Goal: Information Seeking & Learning: Learn about a topic

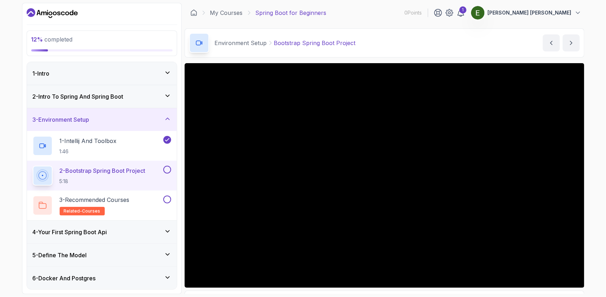
scroll to position [43, 0]
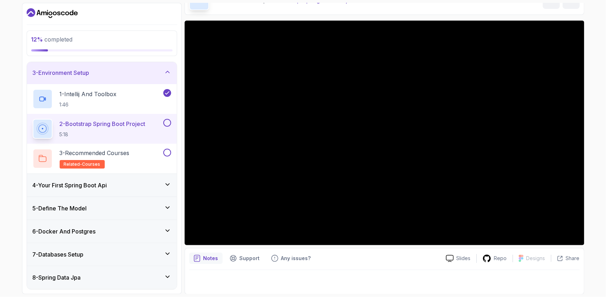
click at [345, 260] on div "Notes Support Any issues?" at bounding box center [314, 258] width 251 height 11
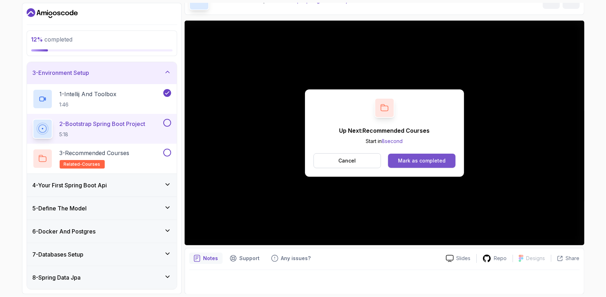
click at [413, 157] on div "Mark as completed" at bounding box center [422, 160] width 48 height 7
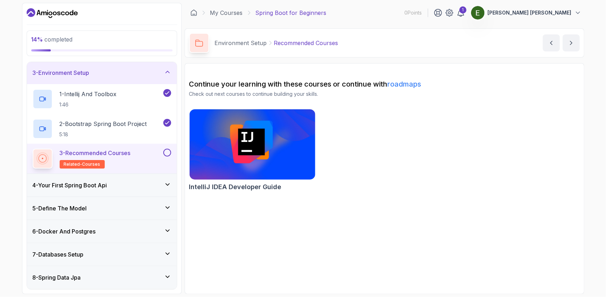
click at [403, 84] on link "roadmaps" at bounding box center [405, 84] width 34 height 9
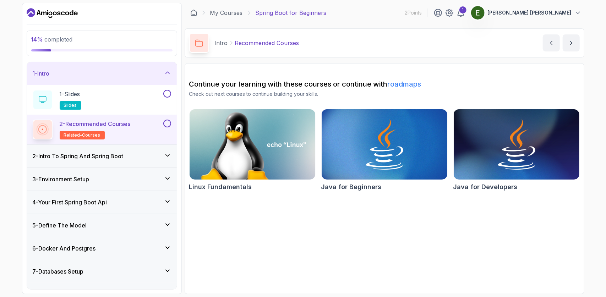
click at [133, 155] on div "2 - Intro To Spring And Spring Boot" at bounding box center [102, 156] width 139 height 9
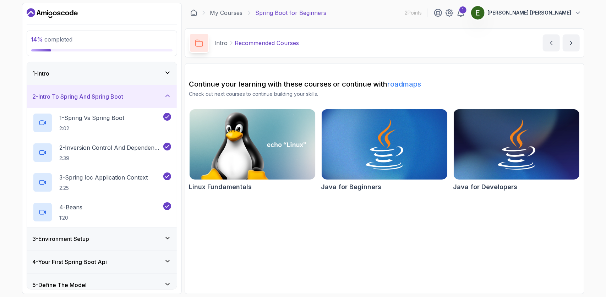
scroll to position [166, 0]
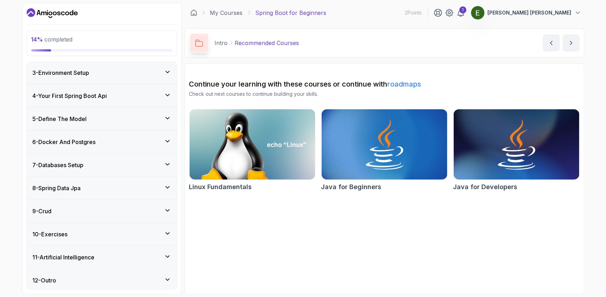
click at [158, 69] on div "3 - Environment Setup" at bounding box center [102, 73] width 139 height 9
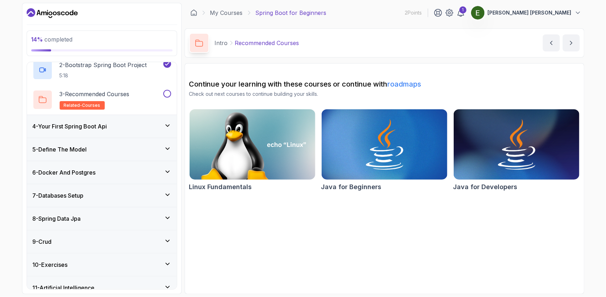
click at [146, 134] on div "4 - Your First Spring Boot Api" at bounding box center [102, 126] width 150 height 23
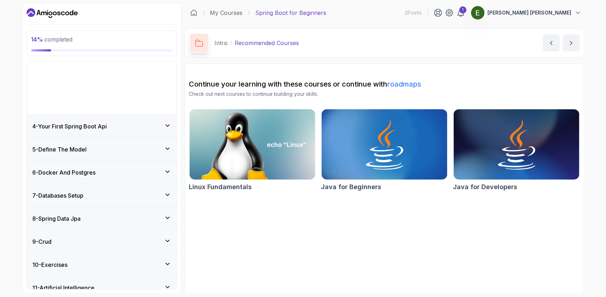
scroll to position [47, 0]
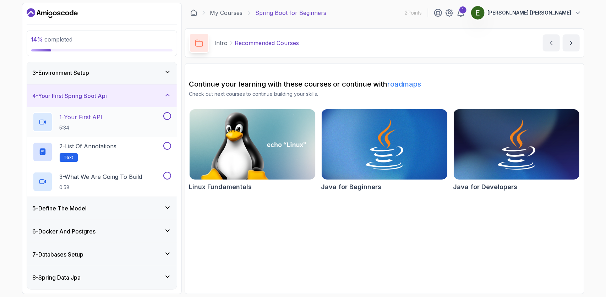
click at [141, 121] on div "1 - Your First API 5:34" at bounding box center [97, 122] width 129 height 20
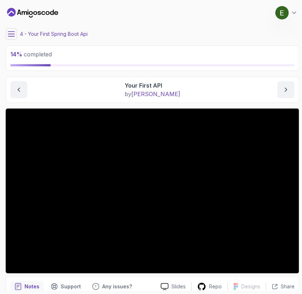
click at [31, 33] on p "4 - Your First Spring Boot Api" at bounding box center [54, 34] width 68 height 7
click at [22, 33] on p "4 - Your First Spring Boot Api" at bounding box center [54, 34] width 68 height 7
click at [14, 33] on icon at bounding box center [11, 34] width 7 height 7
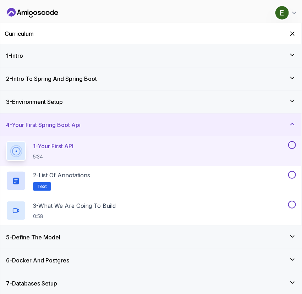
click at [71, 103] on div "3 - Environment Setup" at bounding box center [151, 102] width 290 height 9
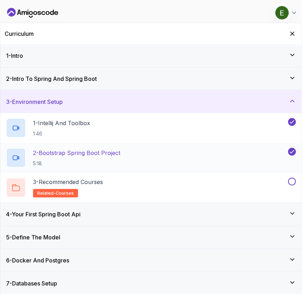
click at [56, 163] on p "5:18" at bounding box center [76, 163] width 87 height 7
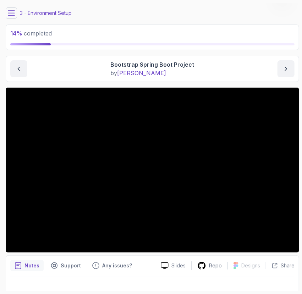
scroll to position [31, 0]
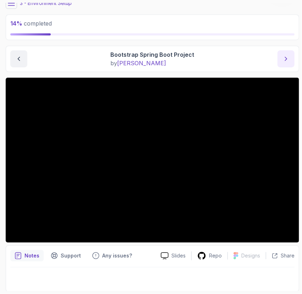
click at [283, 58] on icon "next content" at bounding box center [286, 58] width 7 height 7
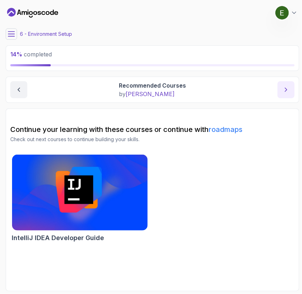
click at [285, 98] on button "next content" at bounding box center [286, 89] width 17 height 17
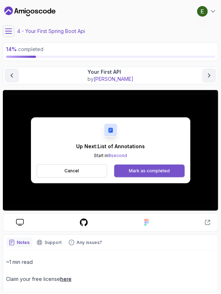
click at [146, 168] on div "Mark as completed" at bounding box center [149, 171] width 41 height 6
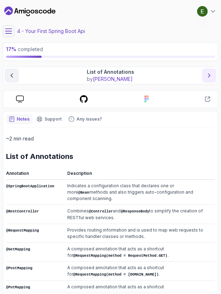
click at [206, 75] on icon "next content" at bounding box center [208, 75] width 7 height 7
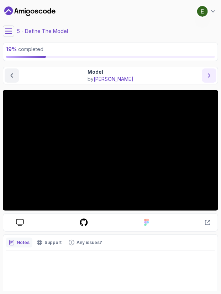
click at [207, 75] on icon "next content" at bounding box center [208, 75] width 7 height 7
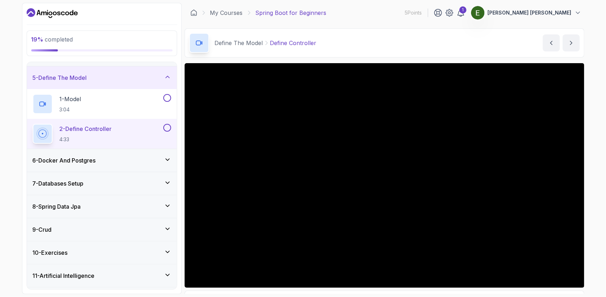
scroll to position [107, 0]
